Goal: Information Seeking & Learning: Learn about a topic

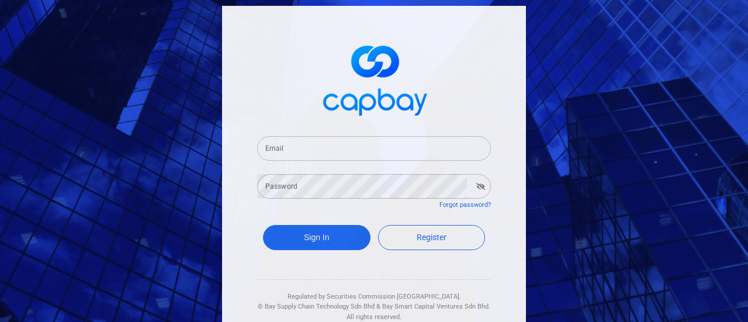
click at [340, 150] on input "Email" at bounding box center [374, 148] width 234 height 25
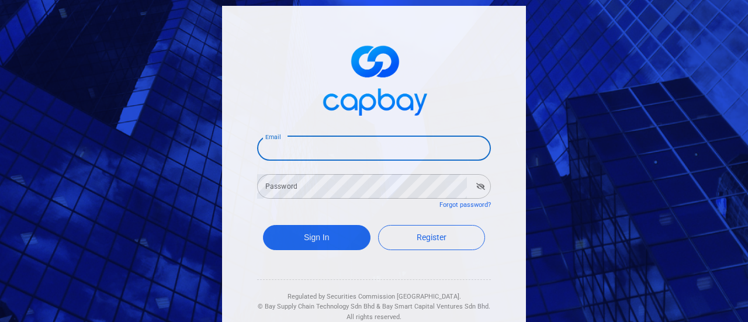
type input "[EMAIL_ADDRESS][DOMAIN_NAME]"
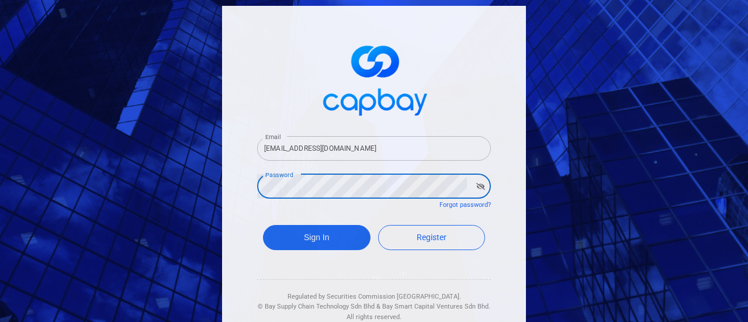
click at [476, 185] on icon "button" at bounding box center [480, 186] width 9 height 7
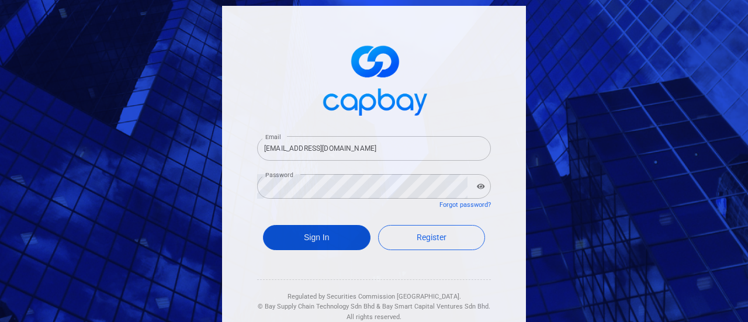
click at [289, 239] on button "Sign In" at bounding box center [316, 237] width 107 height 25
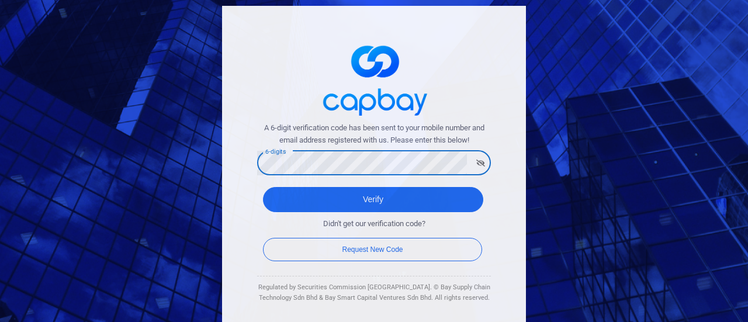
click at [263, 187] on button "Verify" at bounding box center [373, 199] width 220 height 25
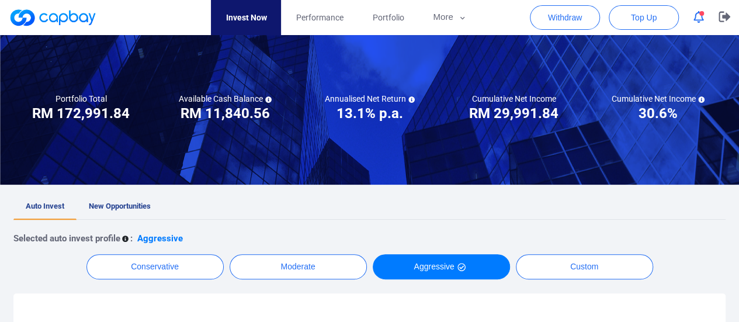
scroll to position [58, 0]
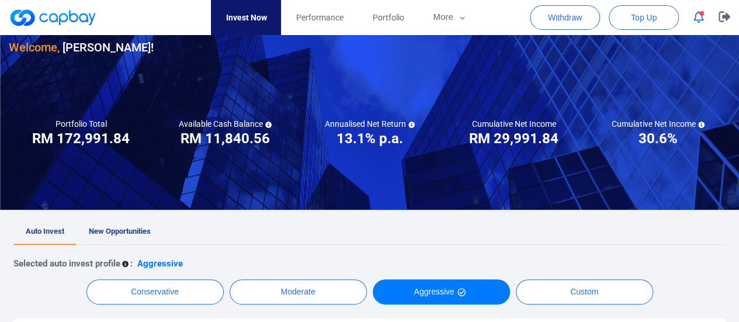
drag, startPoint x: 112, startPoint y: 226, endPoint x: 195, endPoint y: 230, distance: 82.5
click at [110, 226] on link "New Opportunities" at bounding box center [120, 232] width 86 height 26
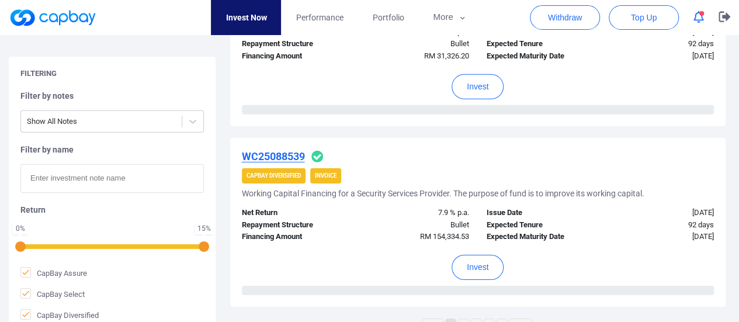
scroll to position [1928, 0]
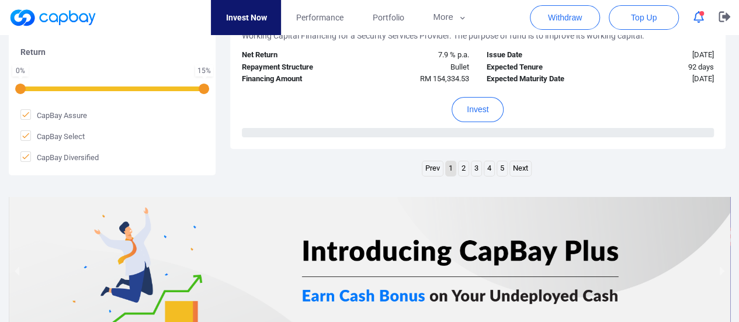
click at [499, 165] on link "5" at bounding box center [502, 168] width 10 height 15
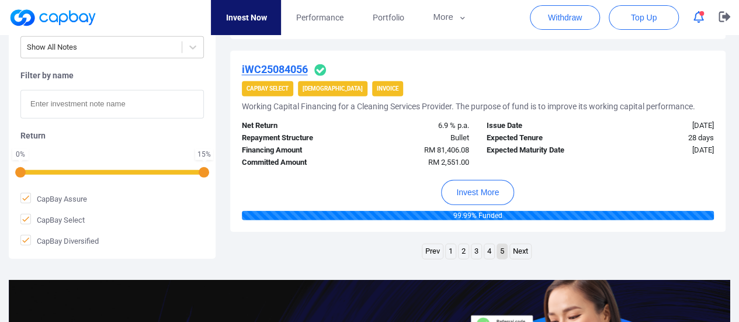
scroll to position [1548, 0]
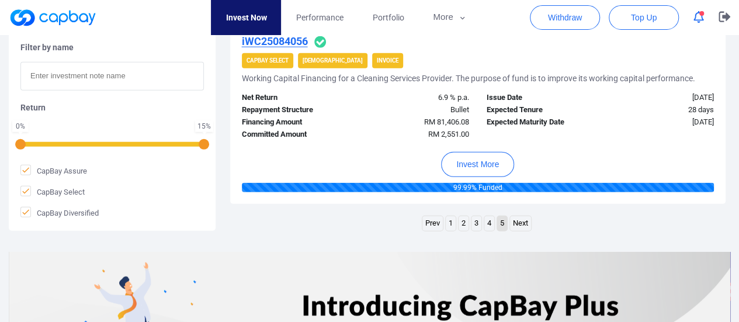
click at [518, 221] on link "Next" at bounding box center [520, 223] width 21 height 15
click at [520, 220] on link "Next" at bounding box center [520, 223] width 21 height 15
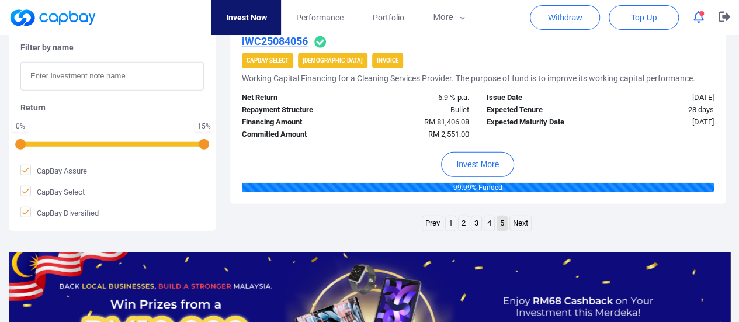
click at [520, 218] on link "Next" at bounding box center [520, 223] width 21 height 15
click at [486, 218] on link "4" at bounding box center [489, 223] width 10 height 15
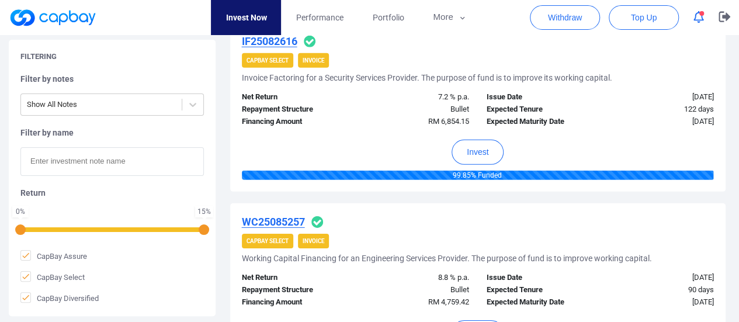
scroll to position [1840, 0]
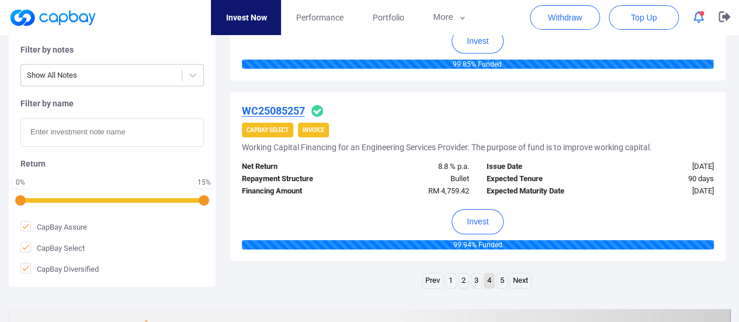
click at [455, 278] on link "1" at bounding box center [451, 280] width 10 height 15
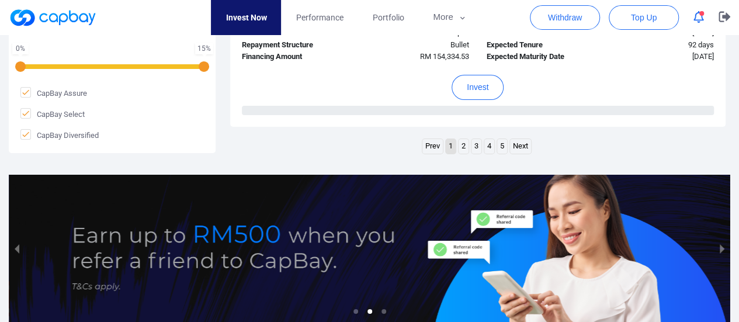
scroll to position [2006, 0]
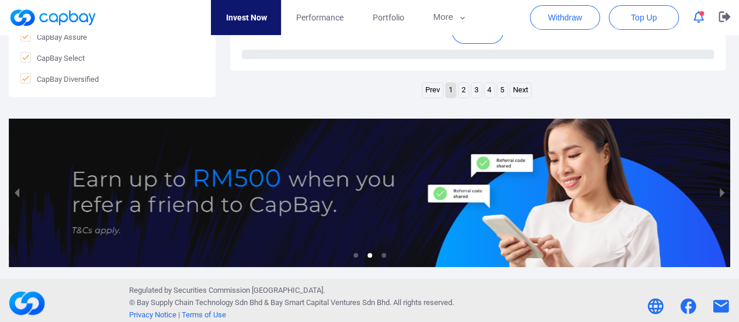
click at [463, 84] on link "2" at bounding box center [464, 90] width 10 height 15
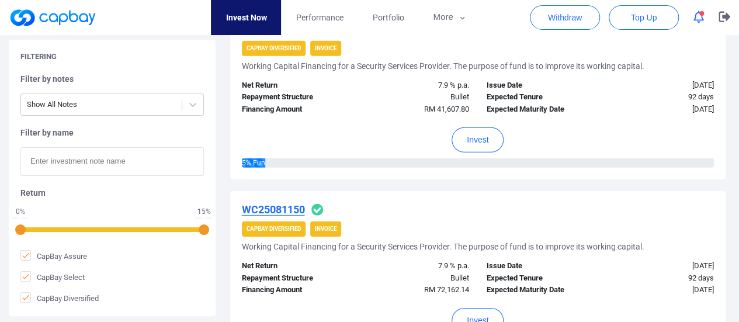
scroll to position [1840, 0]
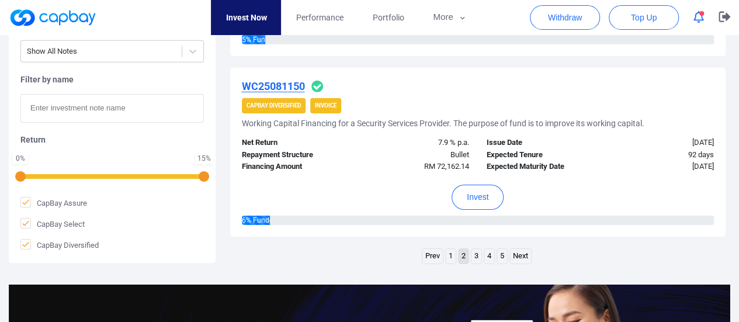
click at [476, 249] on link "3" at bounding box center [476, 256] width 10 height 15
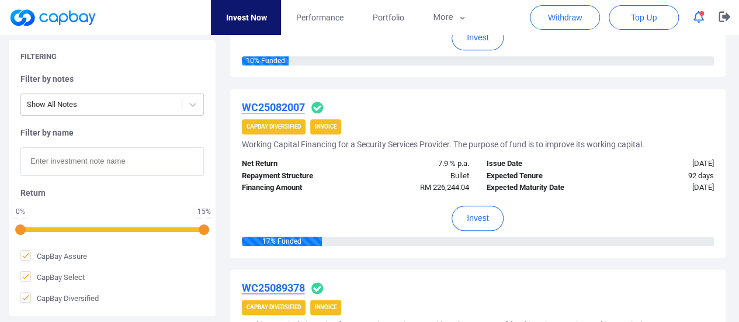
scroll to position [321, 0]
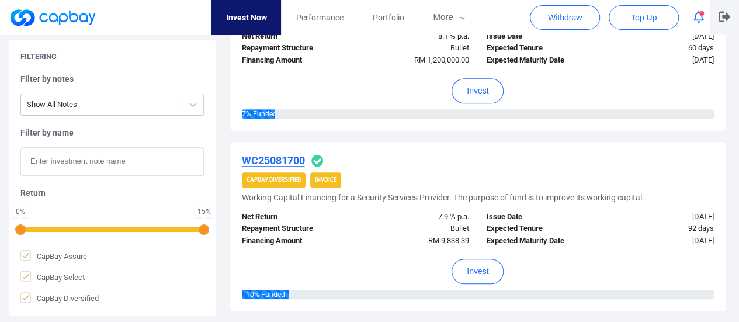
click at [726, 16] on icon "button" at bounding box center [725, 17] width 12 height 11
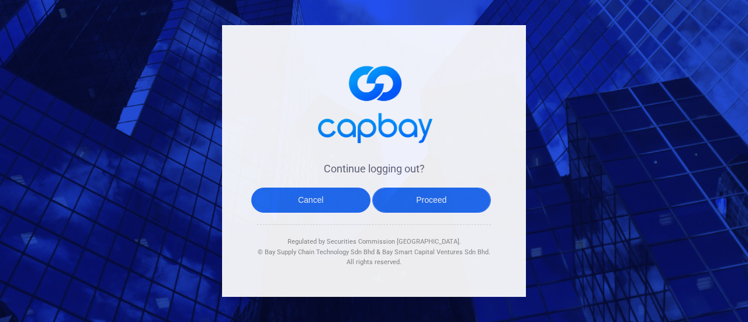
click at [427, 197] on button "Proceed" at bounding box center [431, 200] width 119 height 25
